Goal: Task Accomplishment & Management: Complete application form

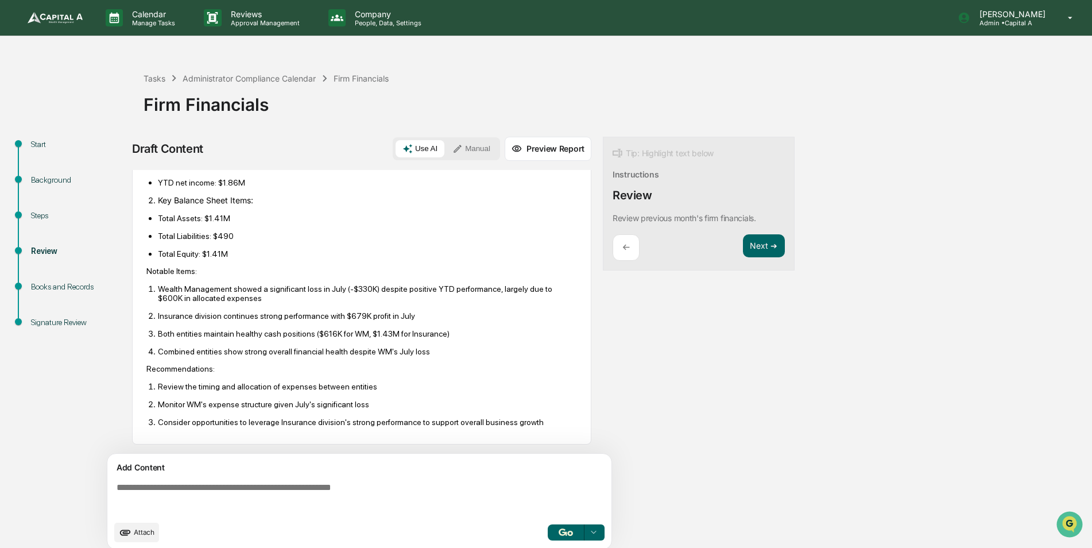
scroll to position [9, 0]
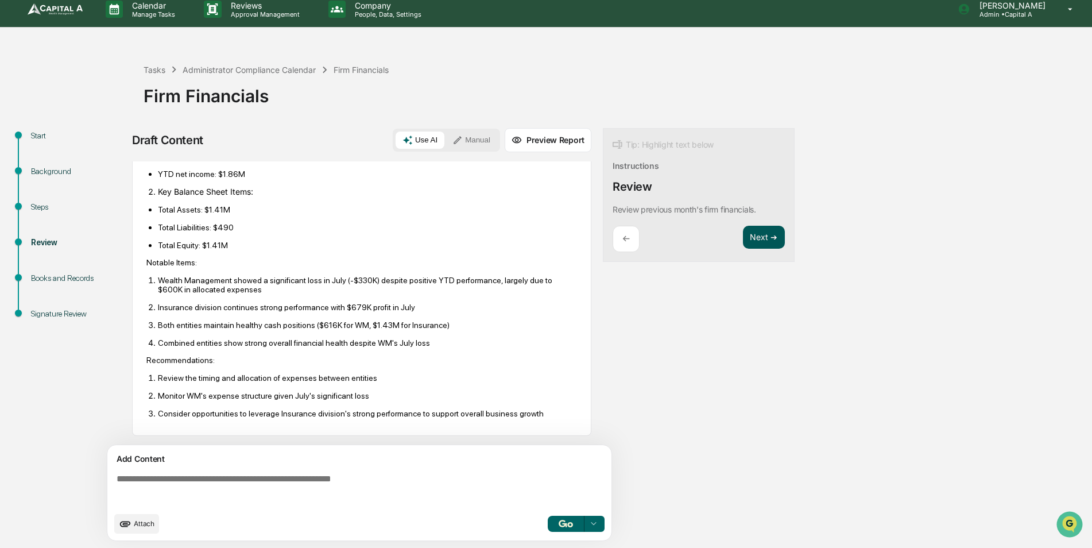
click at [759, 234] on button "Next ➔" at bounding box center [764, 238] width 42 height 24
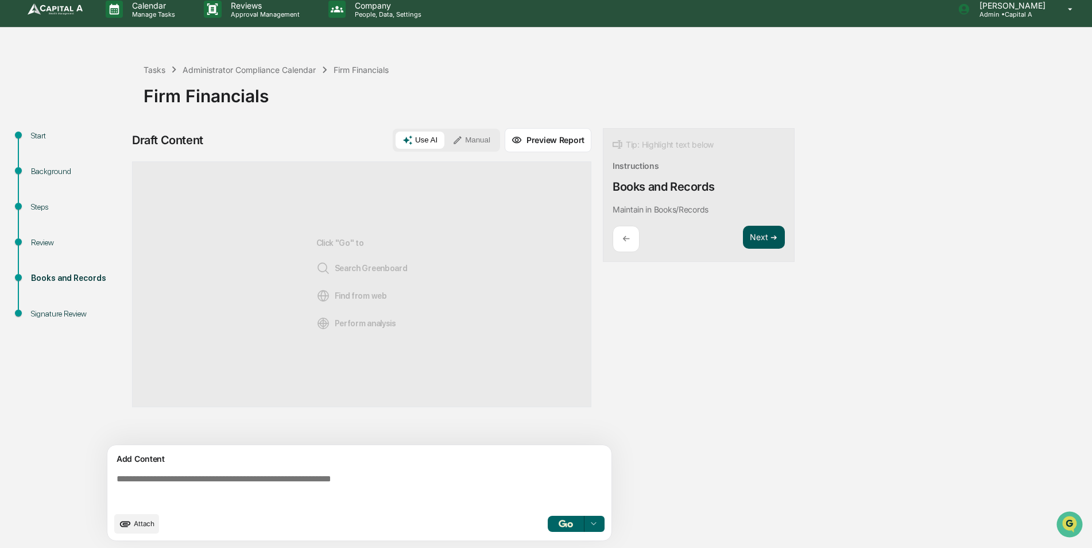
click at [761, 243] on button "Next ➔" at bounding box center [764, 238] width 42 height 24
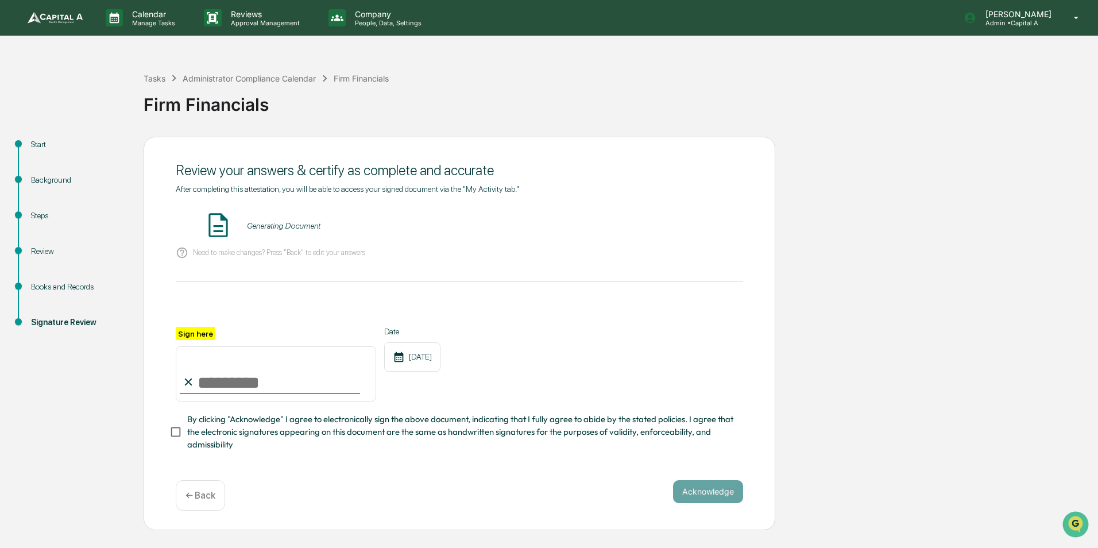
click at [238, 381] on input "Sign here" at bounding box center [276, 373] width 200 height 55
type input "**********"
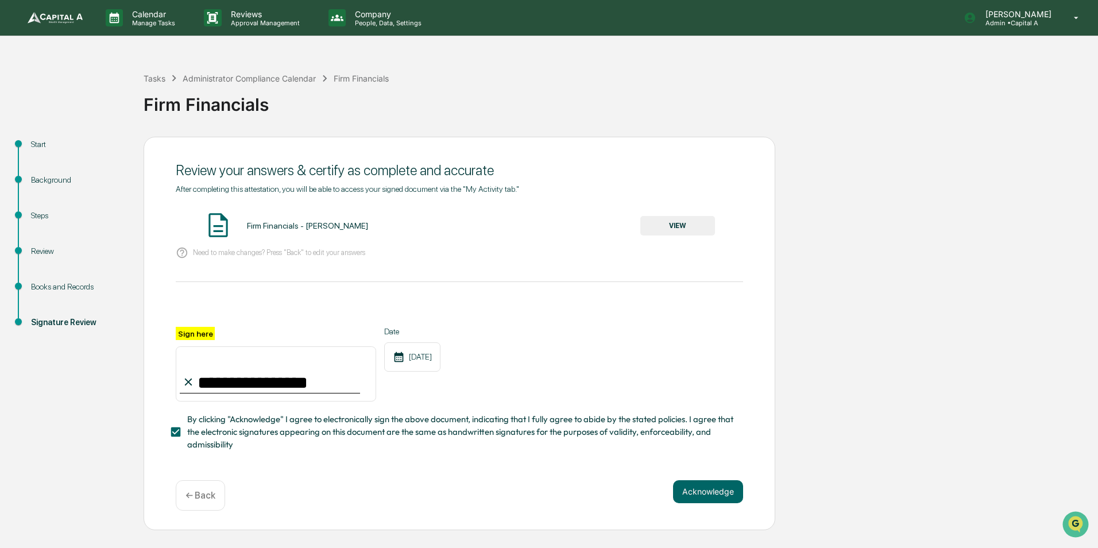
click at [699, 488] on button "Acknowledge" at bounding box center [708, 491] width 70 height 23
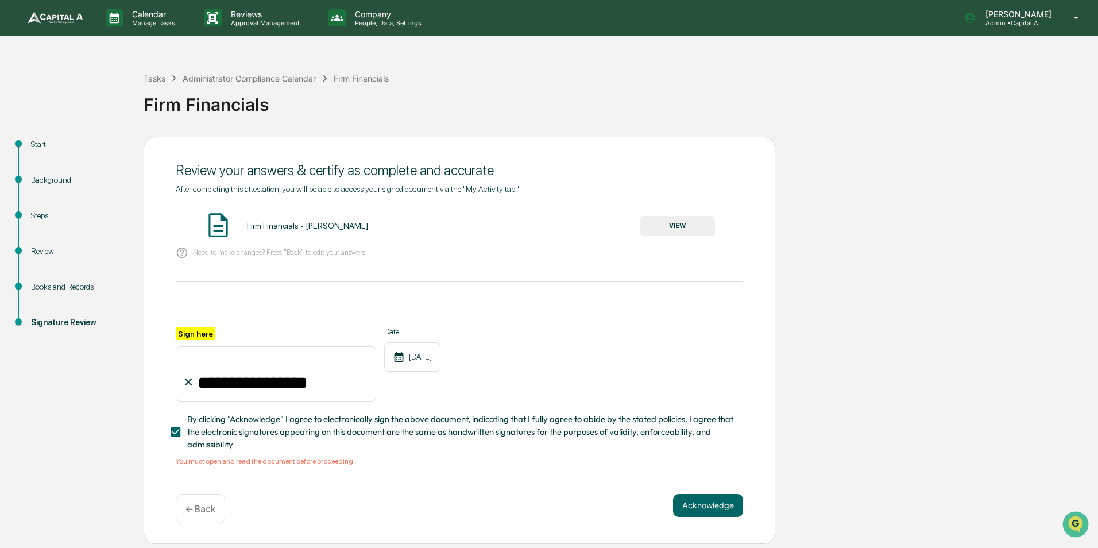
click at [260, 221] on div "Firm Financials - [PERSON_NAME]" at bounding box center [307, 225] width 121 height 9
click at [682, 221] on button "VIEW" at bounding box center [677, 226] width 75 height 20
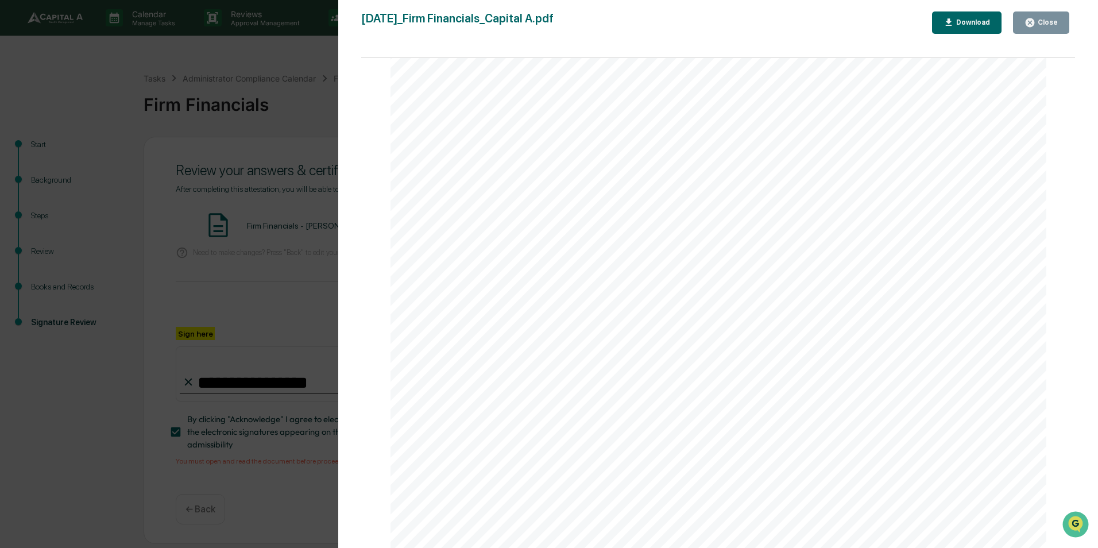
scroll to position [1430, 0]
click at [1041, 28] on button "Close" at bounding box center [1041, 22] width 56 height 22
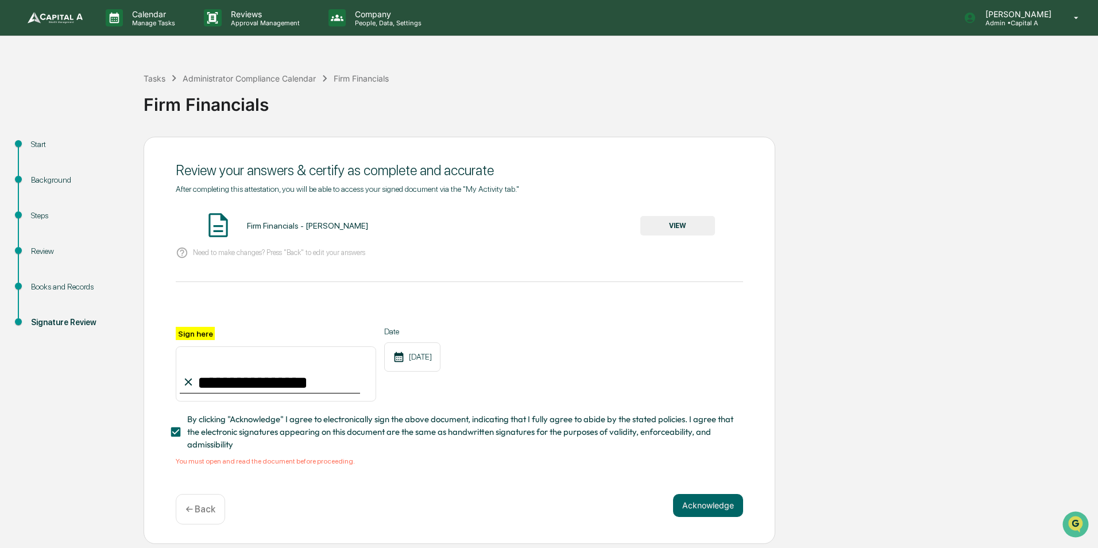
click at [665, 235] on button "VIEW" at bounding box center [677, 226] width 75 height 20
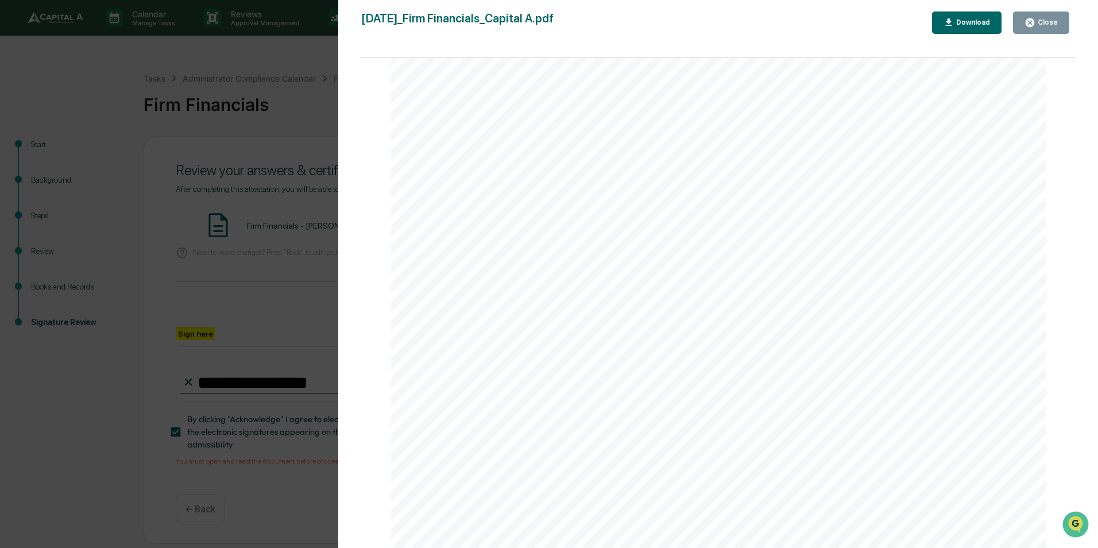
click at [1024, 24] on button "Close" at bounding box center [1041, 22] width 56 height 22
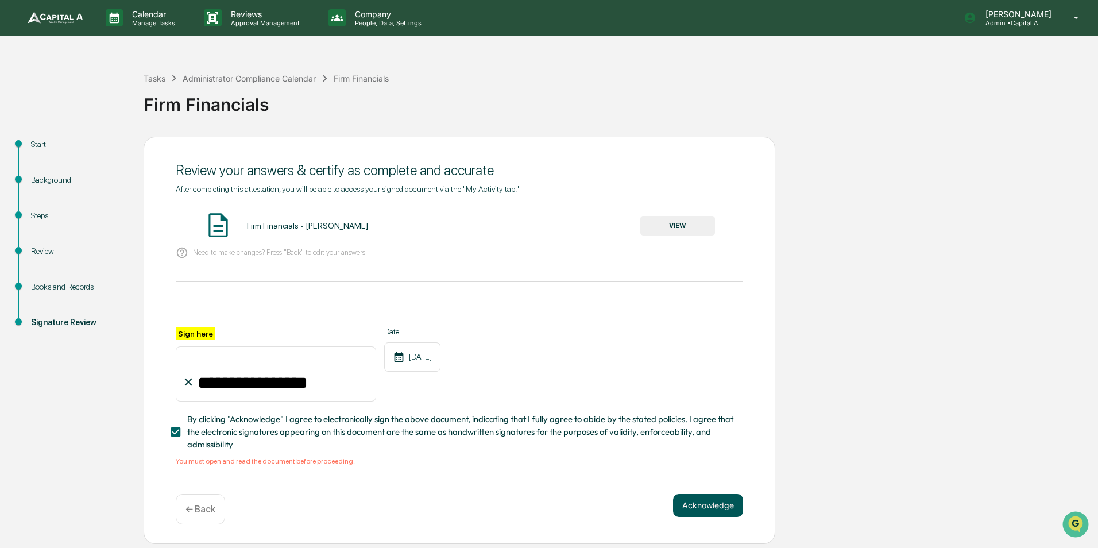
click at [717, 502] on button "Acknowledge" at bounding box center [708, 505] width 70 height 23
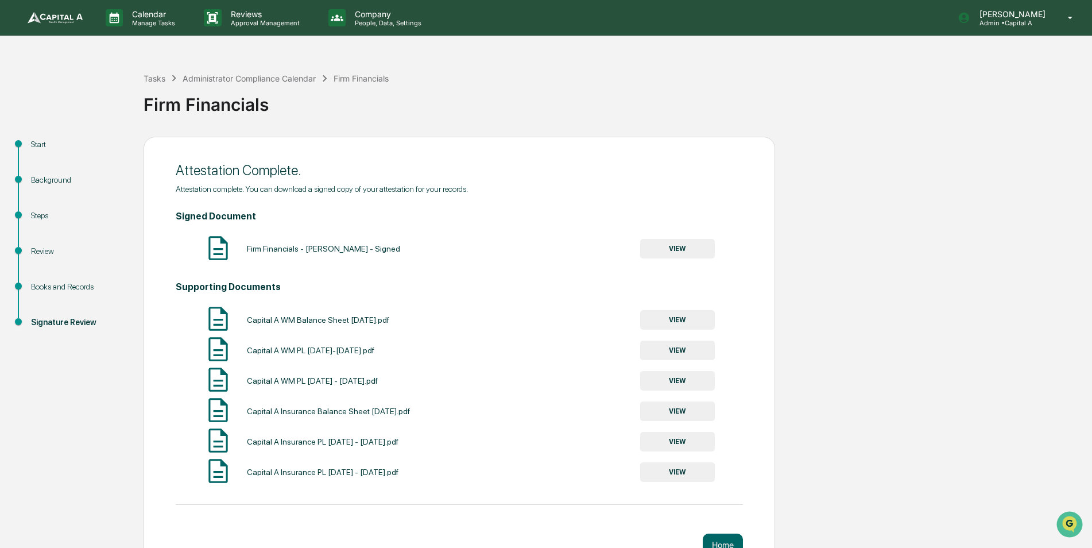
click at [686, 250] on button "VIEW" at bounding box center [677, 249] width 75 height 20
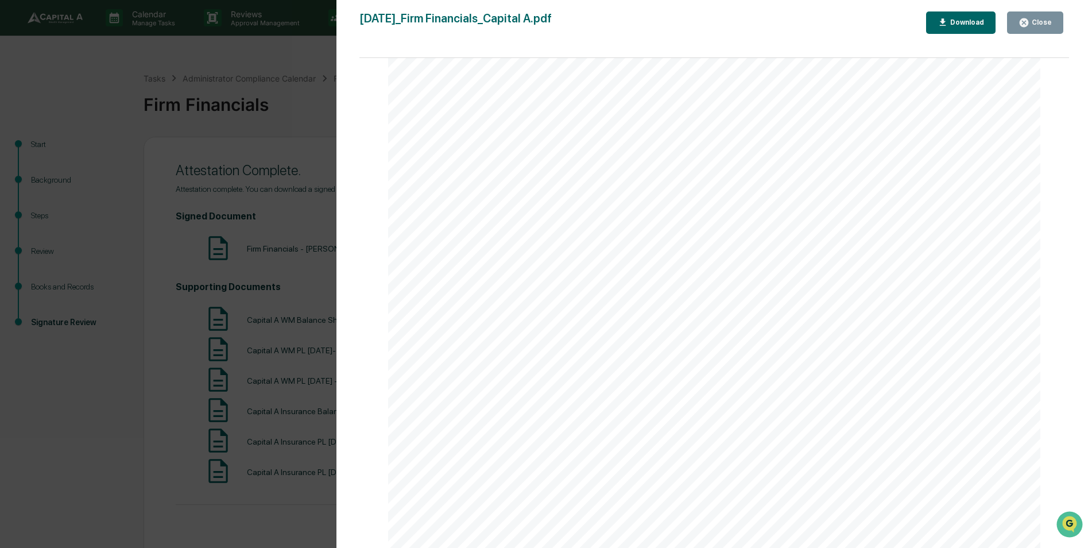
scroll to position [2302, 0]
click at [1048, 33] on button "Close" at bounding box center [1035, 22] width 56 height 22
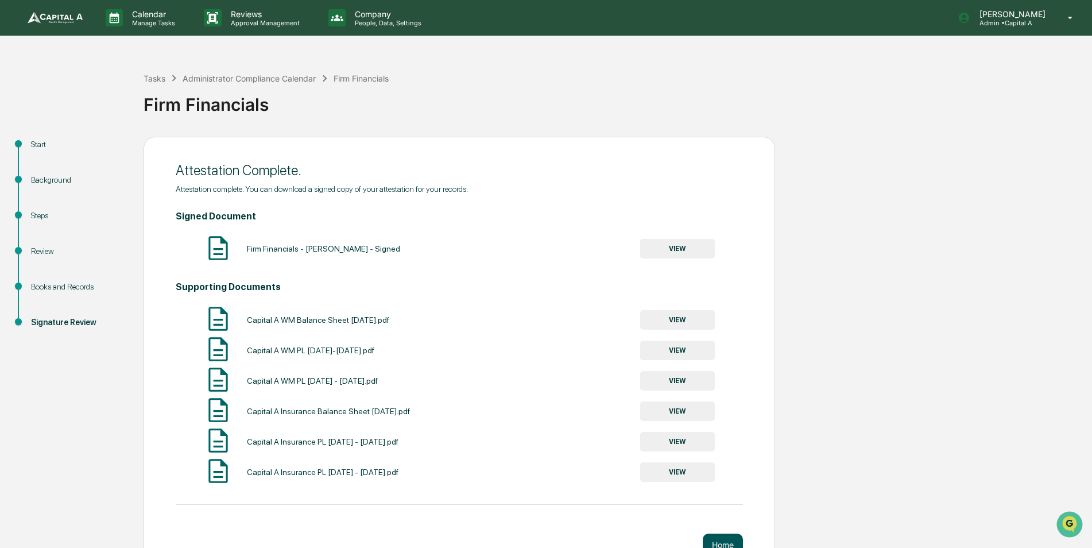
click at [737, 535] on button "Home" at bounding box center [723, 544] width 40 height 23
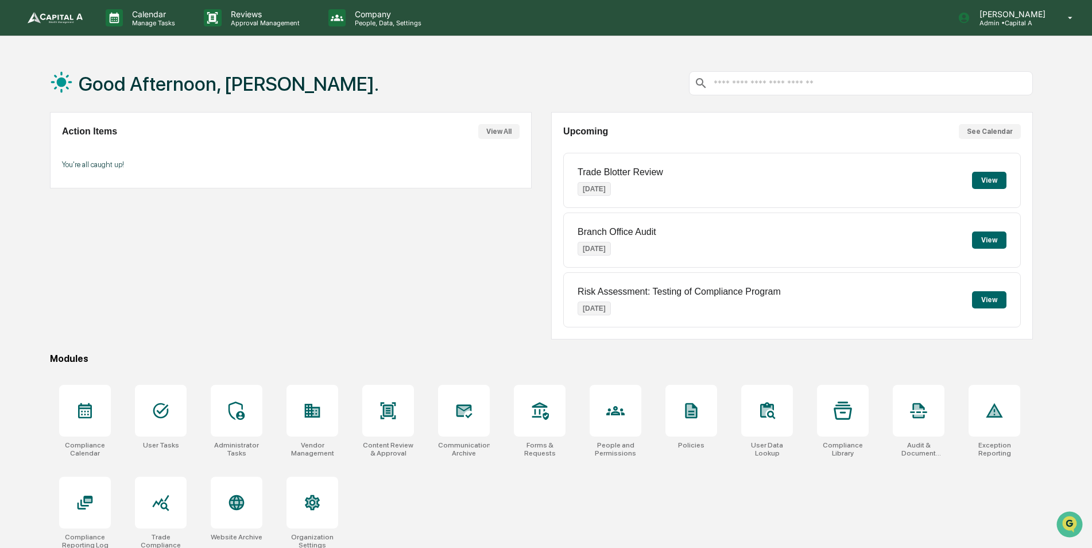
click at [979, 185] on button "View" at bounding box center [989, 180] width 34 height 17
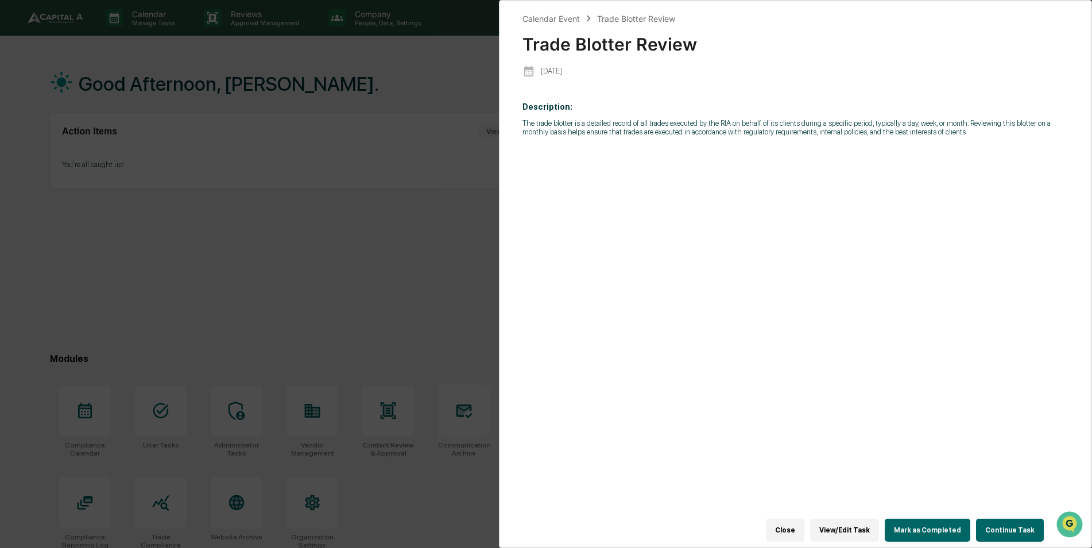
click at [433, 259] on div "Calendar Event Trade Blotter Review Trade Blotter Review [DATE] Description: Th…" at bounding box center [546, 274] width 1092 height 548
